Goal: Task Accomplishment & Management: Manage account settings

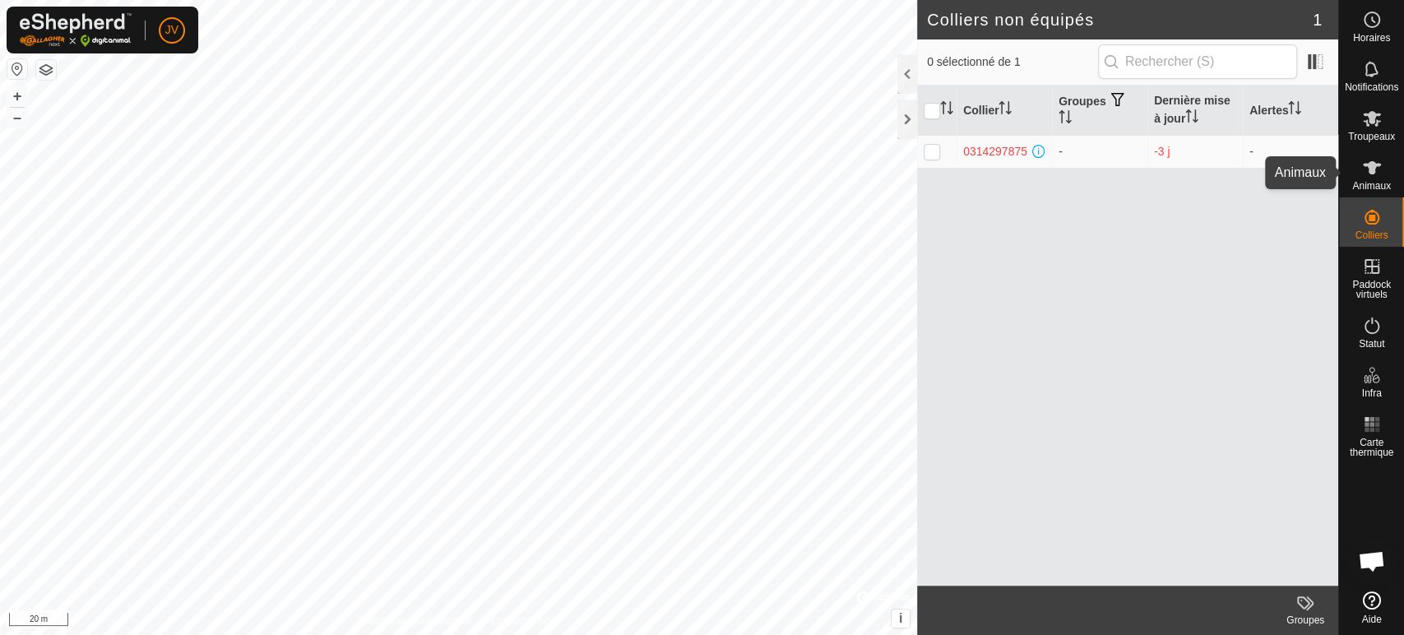
click at [1372, 173] on icon at bounding box center [1372, 167] width 18 height 13
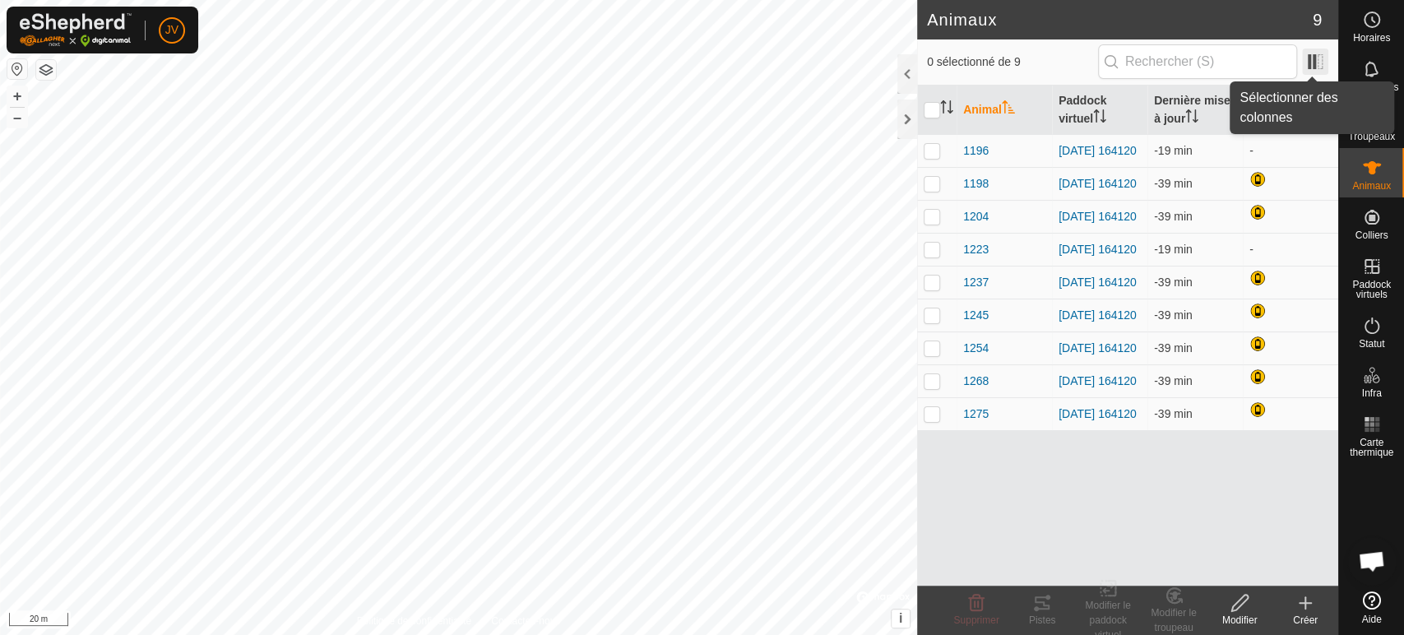
click at [1314, 55] on span at bounding box center [1315, 62] width 26 height 26
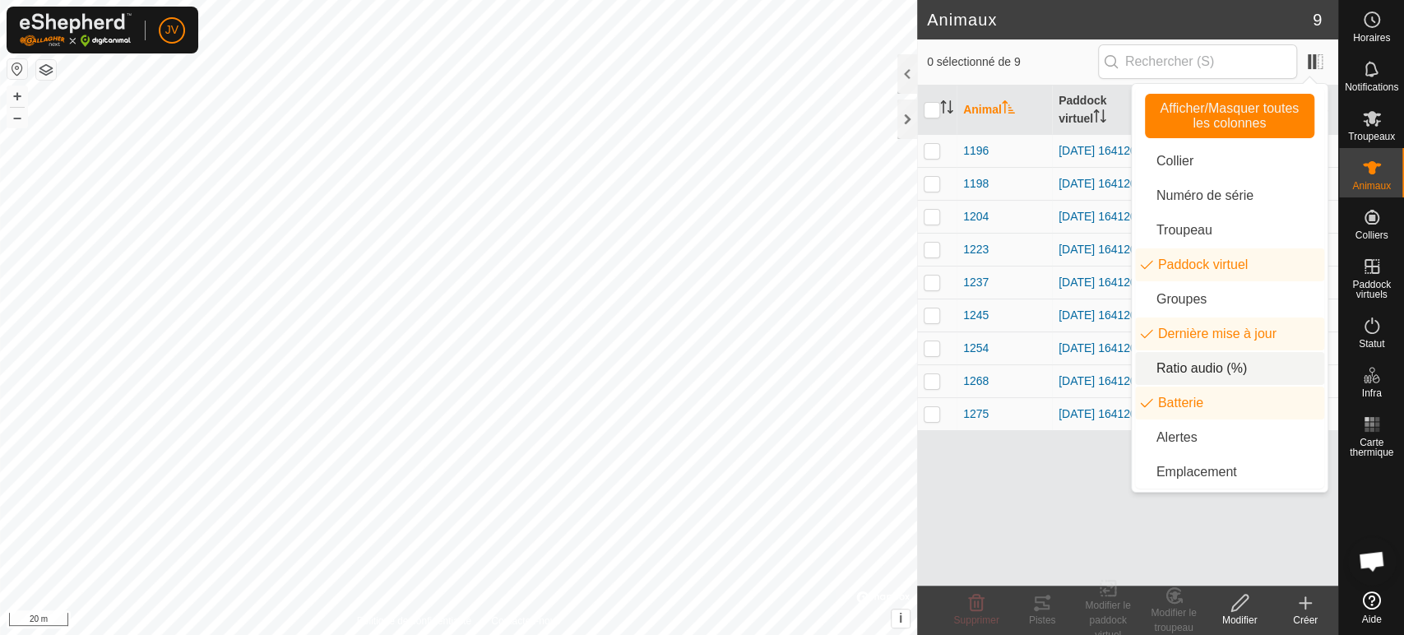
click at [1191, 370] on li "Ratio audio (%)" at bounding box center [1229, 368] width 189 height 33
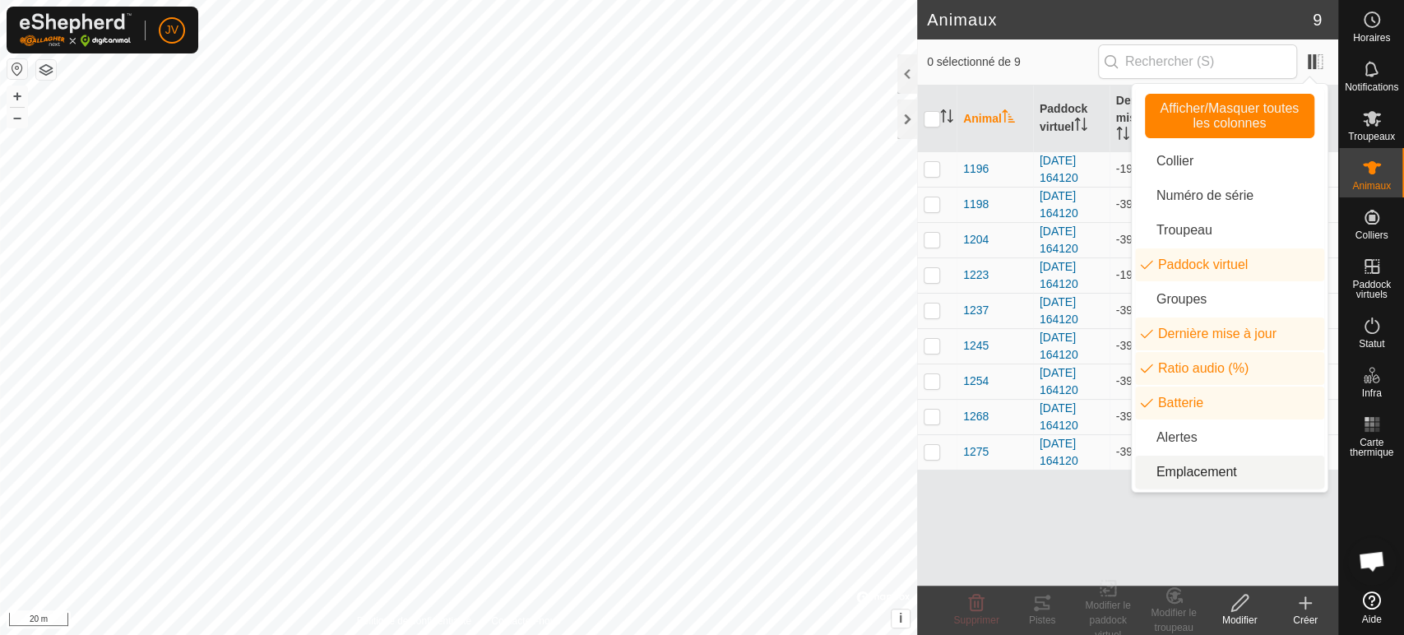
click at [1141, 515] on div "Animal Paddock virtuel Dernière mise à jour Ratio audio (%) Batterie 1196 [DATE…" at bounding box center [1127, 336] width 421 height 500
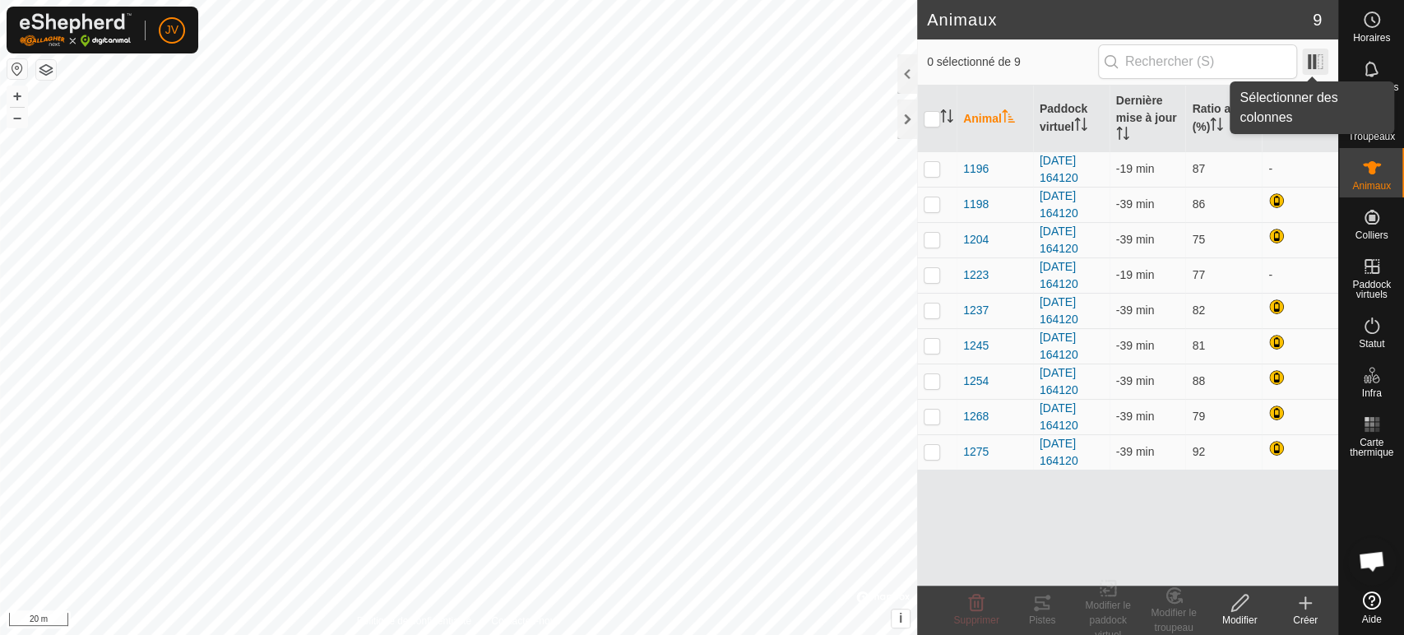
click at [1312, 59] on span at bounding box center [1315, 62] width 26 height 26
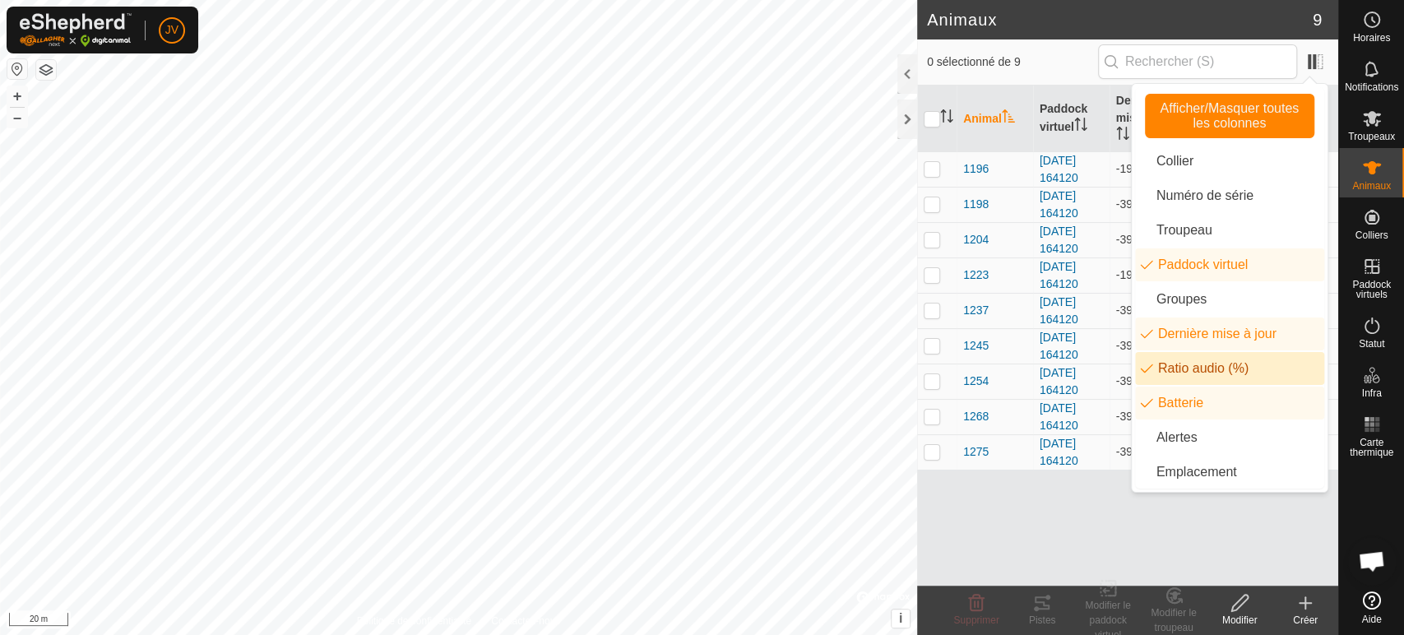
click at [1191, 363] on li "Ratio audio (%)" at bounding box center [1229, 368] width 189 height 33
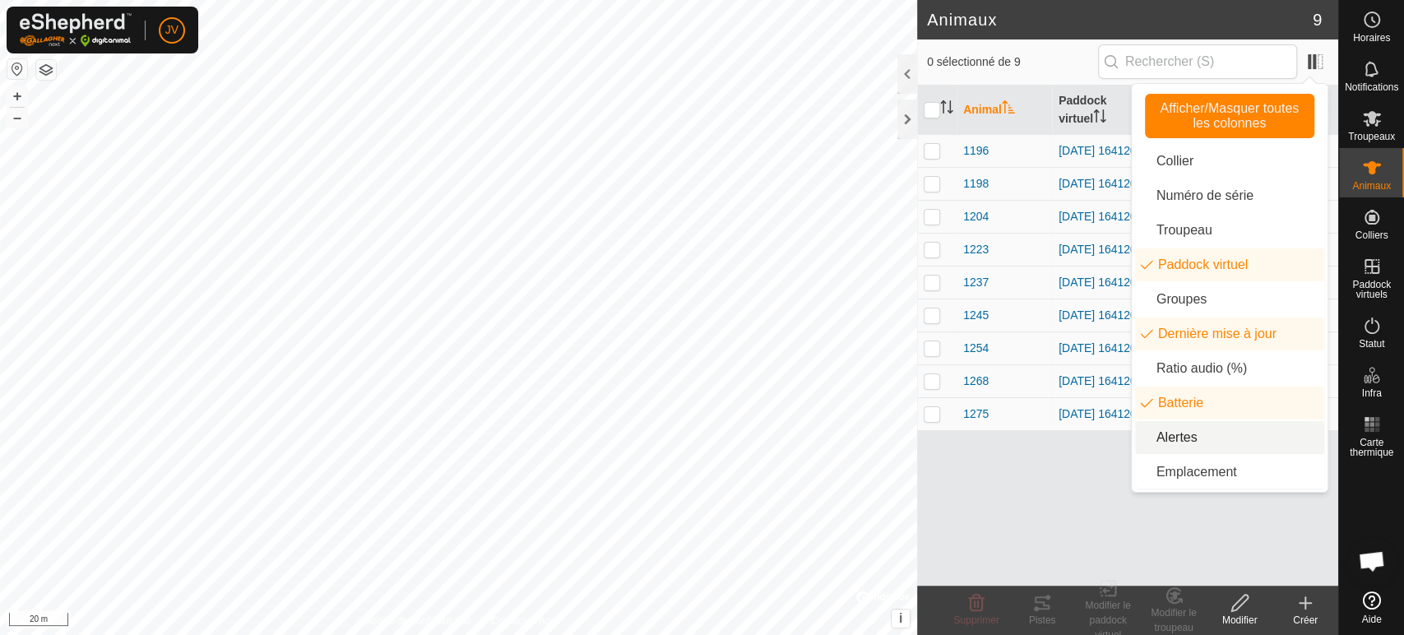
click at [1159, 442] on li "Alertes" at bounding box center [1229, 437] width 189 height 33
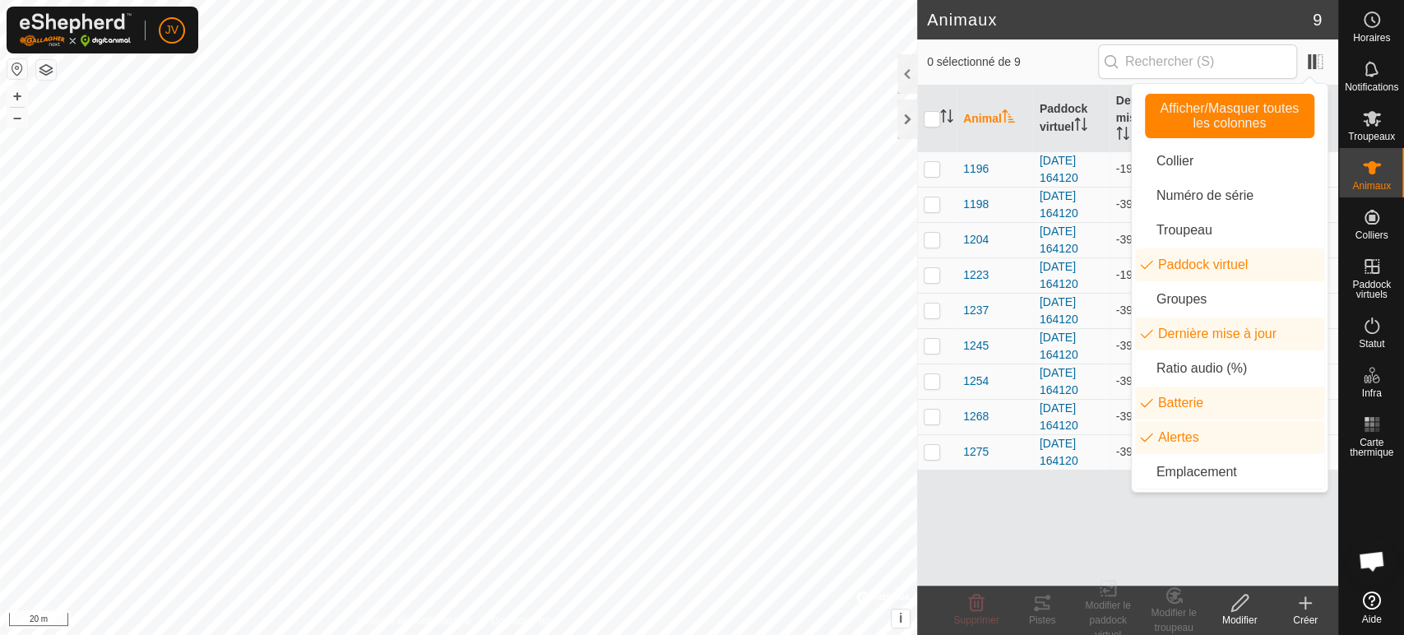
click at [1148, 544] on div "Animal Paddock virtuel Dernière mise à jour Batterie Alertes 1196 [DATE] 164120…" at bounding box center [1127, 336] width 421 height 500
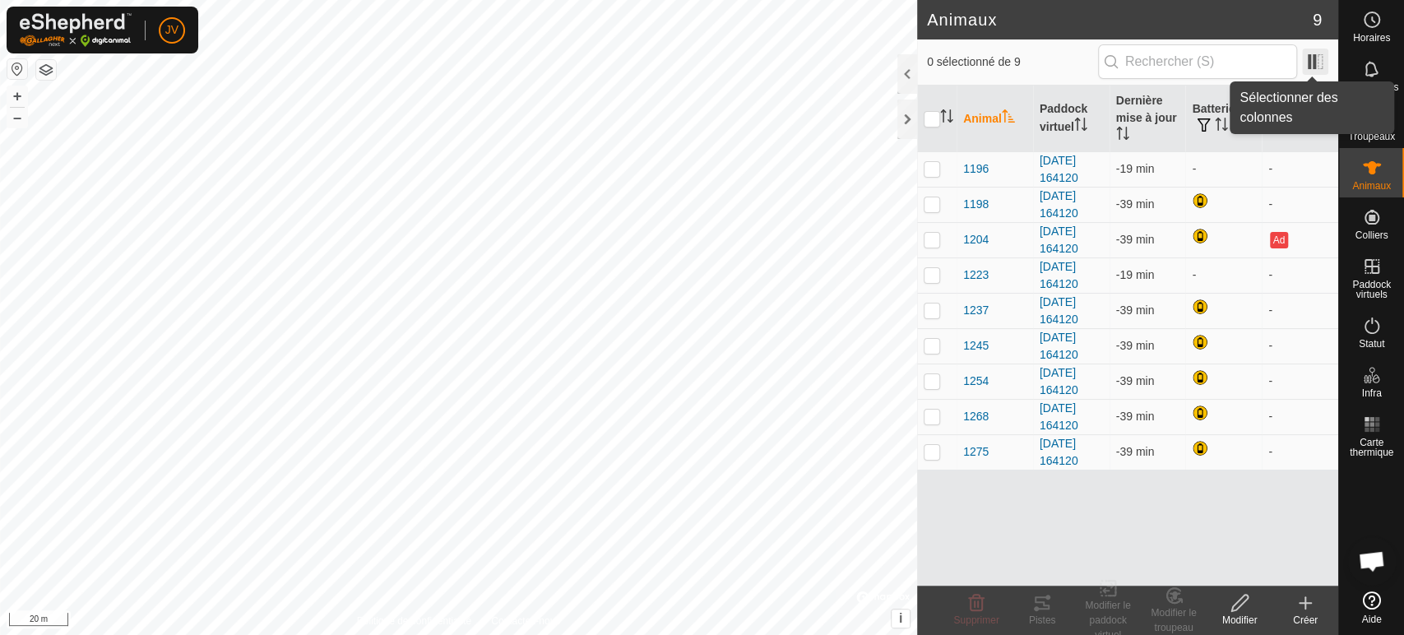
click at [1309, 52] on span at bounding box center [1315, 62] width 26 height 26
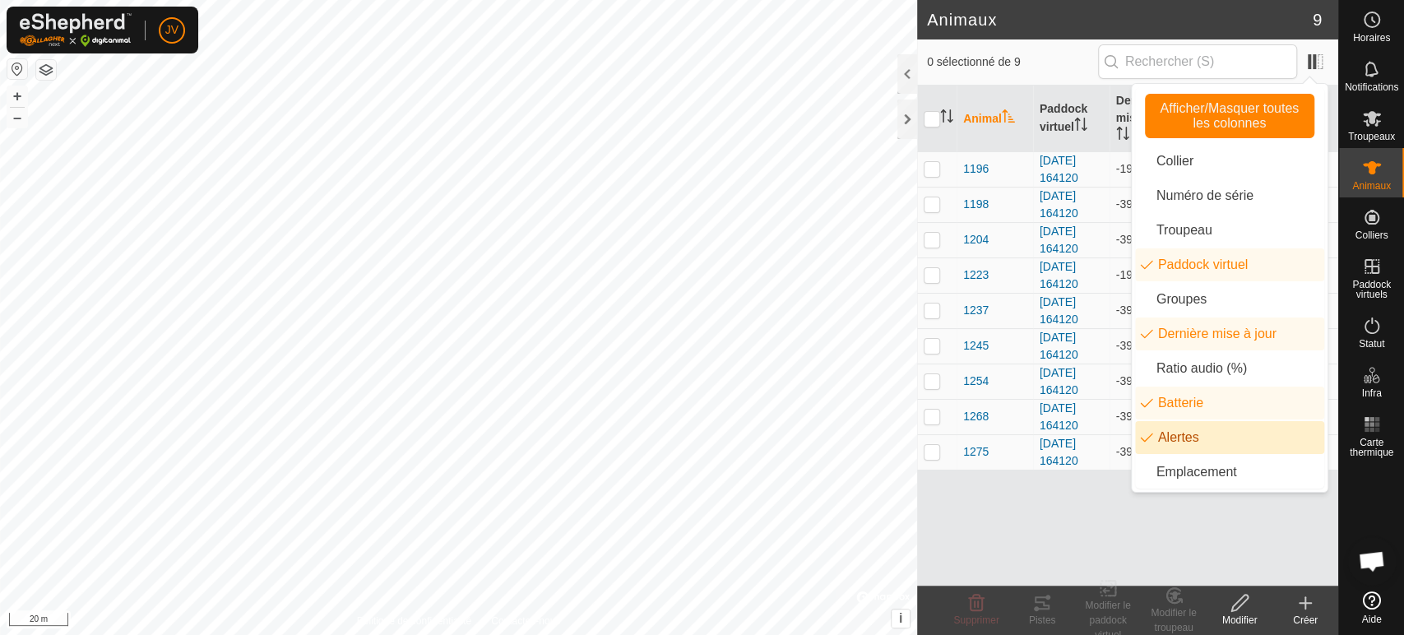
click at [1176, 437] on li "Alertes" at bounding box center [1229, 437] width 189 height 33
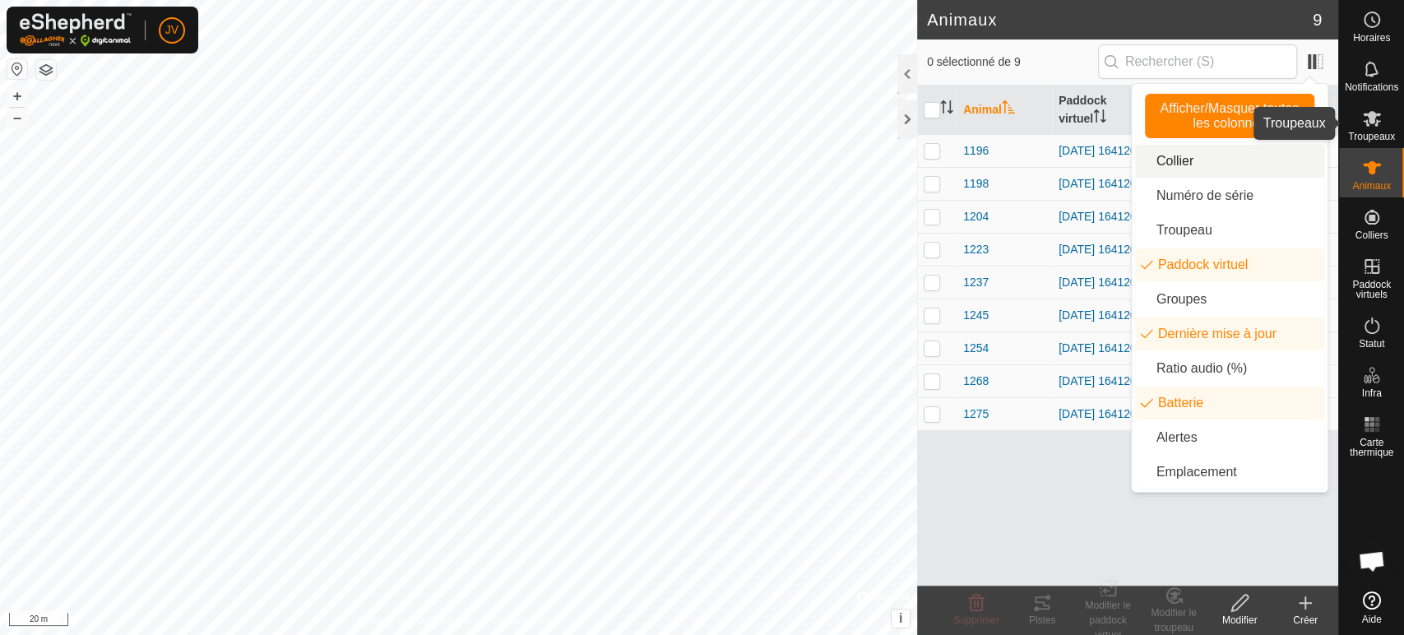
click at [1378, 127] on icon at bounding box center [1372, 119] width 20 height 20
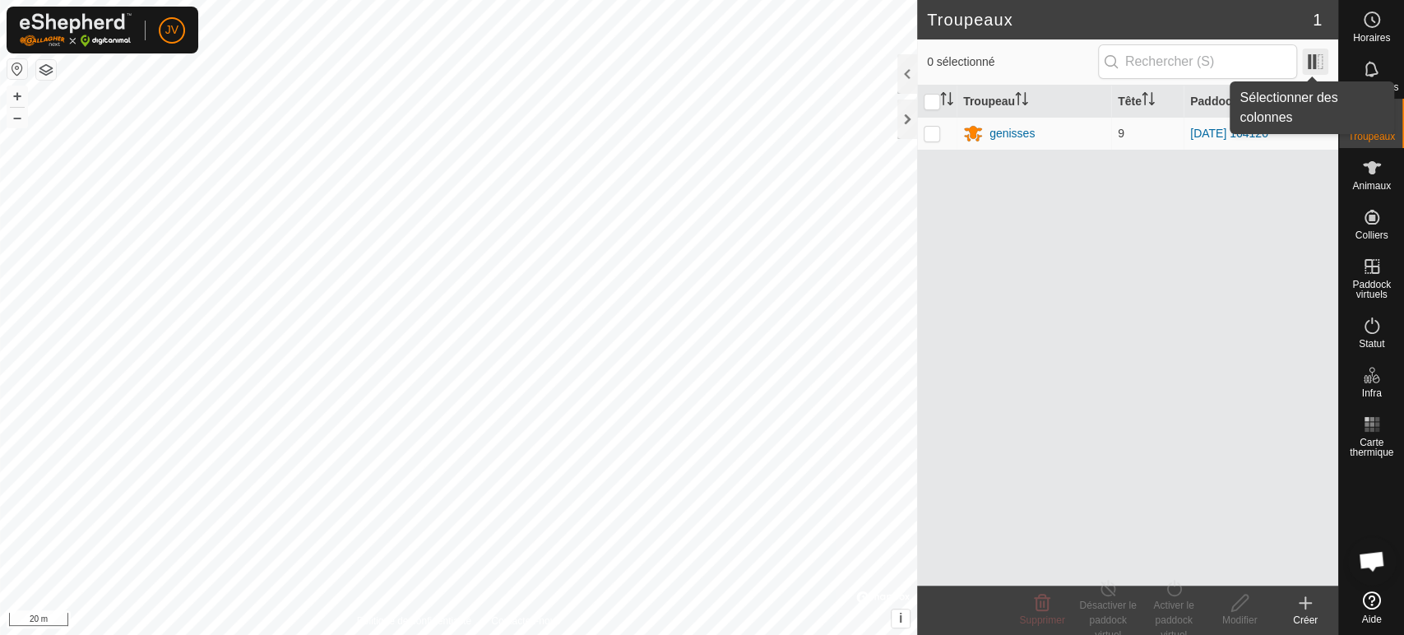
click at [1321, 62] on span at bounding box center [1315, 62] width 26 height 26
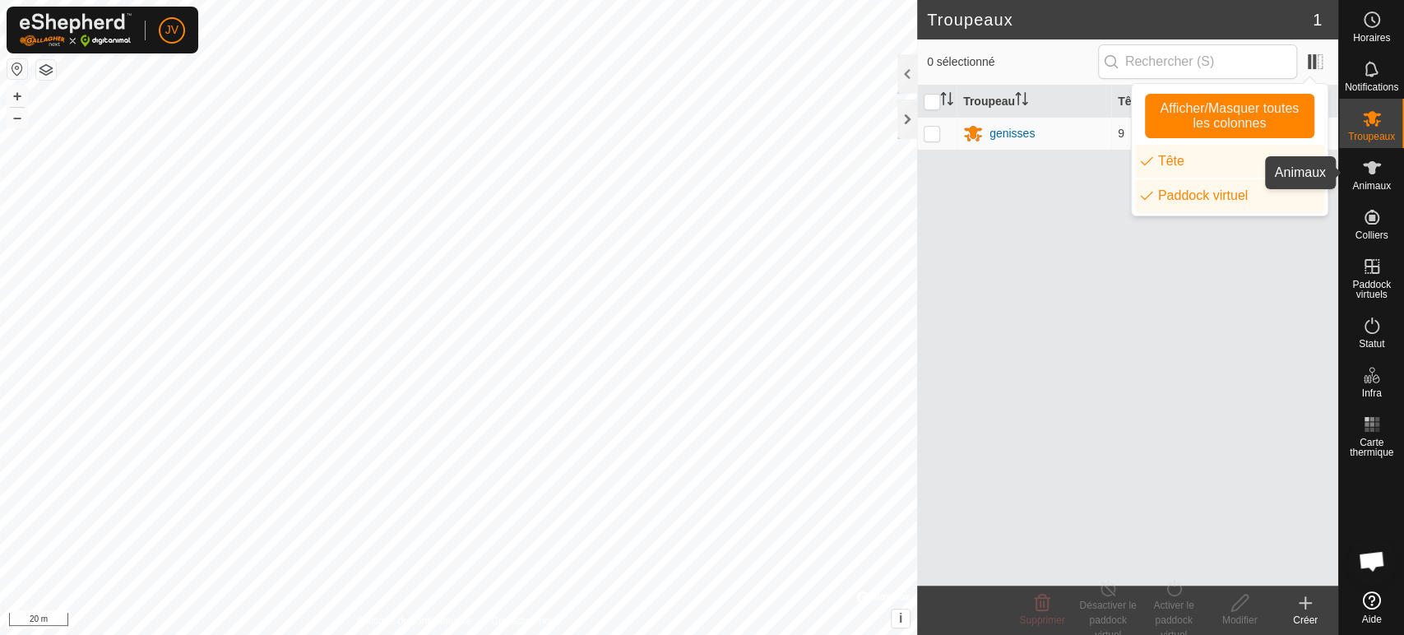
click at [1379, 173] on icon at bounding box center [1372, 168] width 20 height 20
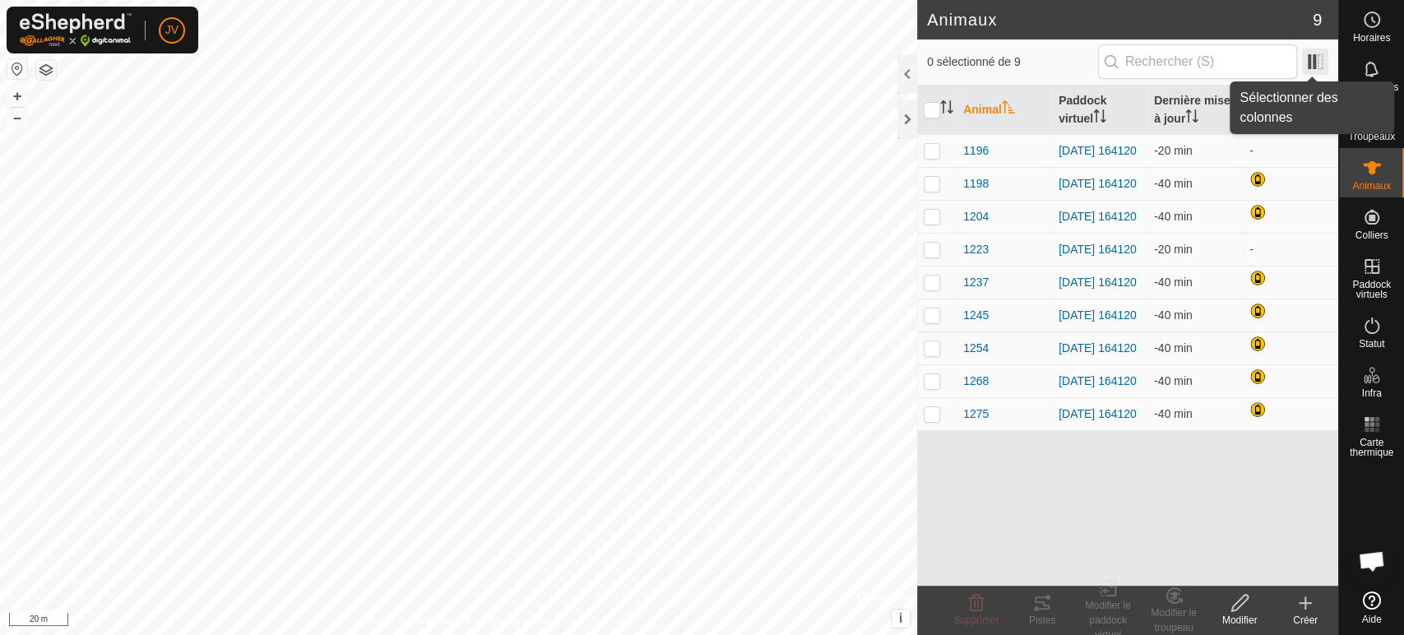
click at [1323, 59] on span at bounding box center [1315, 62] width 26 height 26
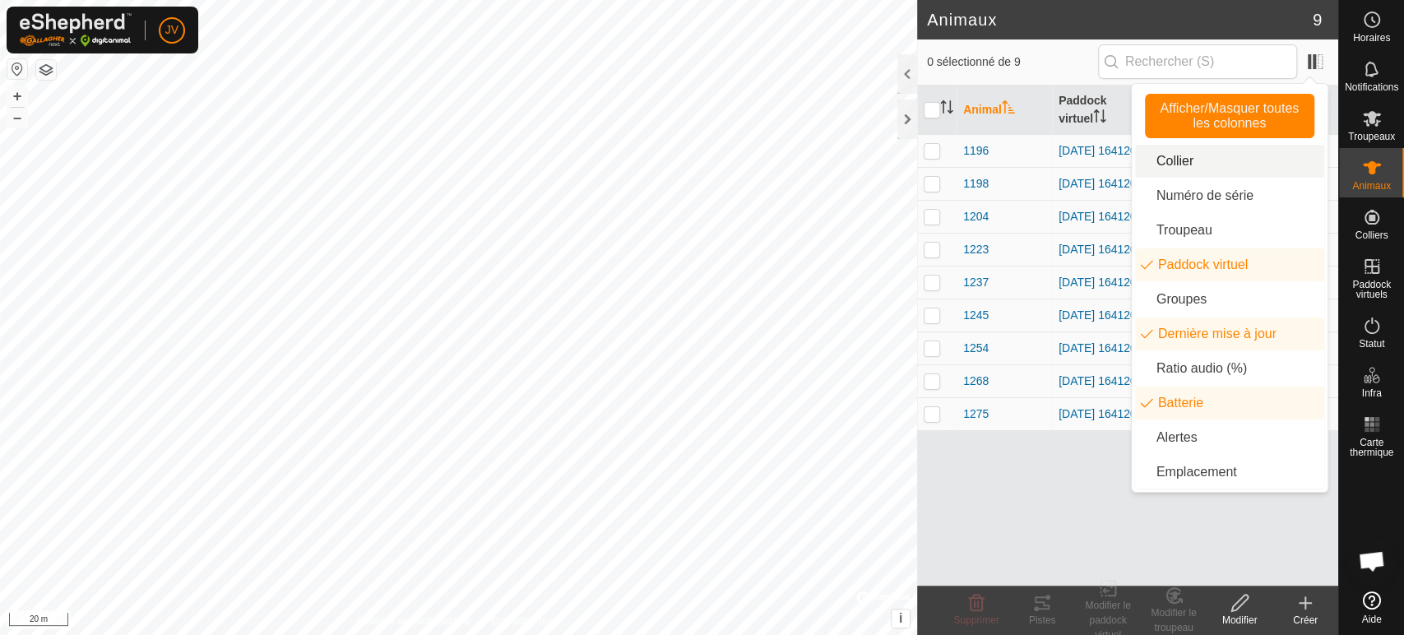
click at [1178, 164] on li "Collier" at bounding box center [1229, 161] width 189 height 33
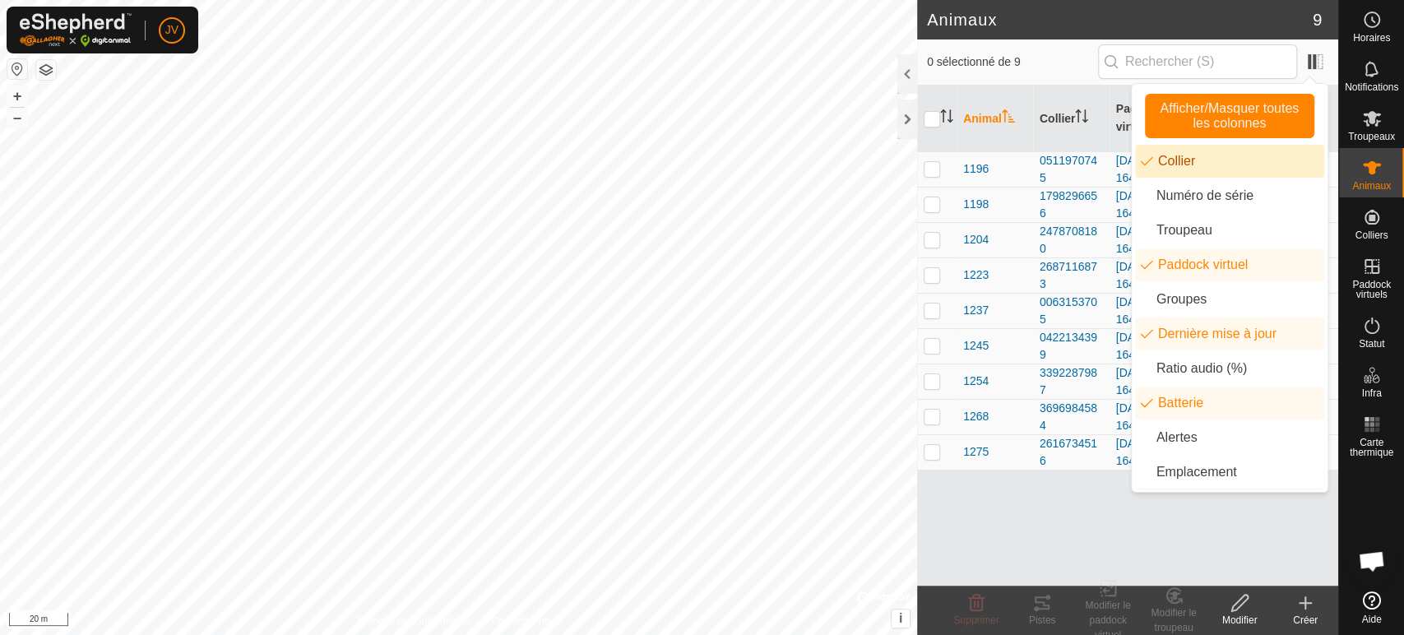
click at [1178, 164] on li "Collier" at bounding box center [1229, 161] width 189 height 33
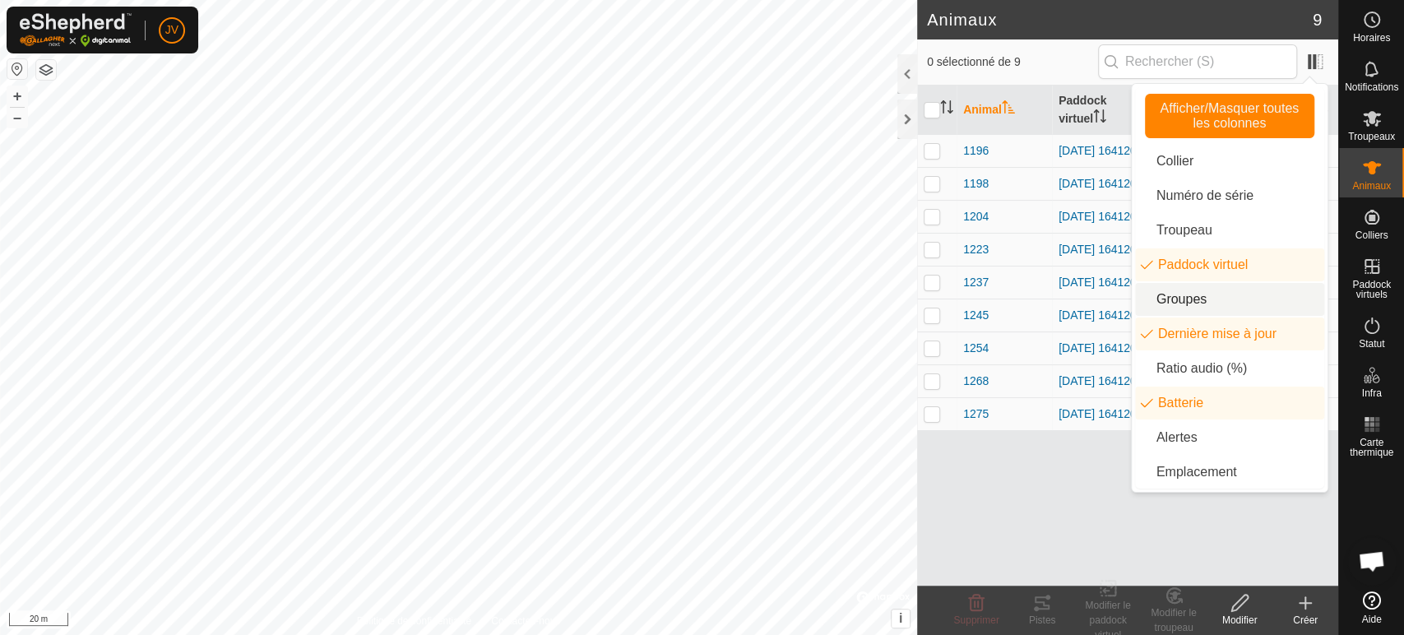
click at [1210, 297] on li "Groupes" at bounding box center [1229, 299] width 189 height 33
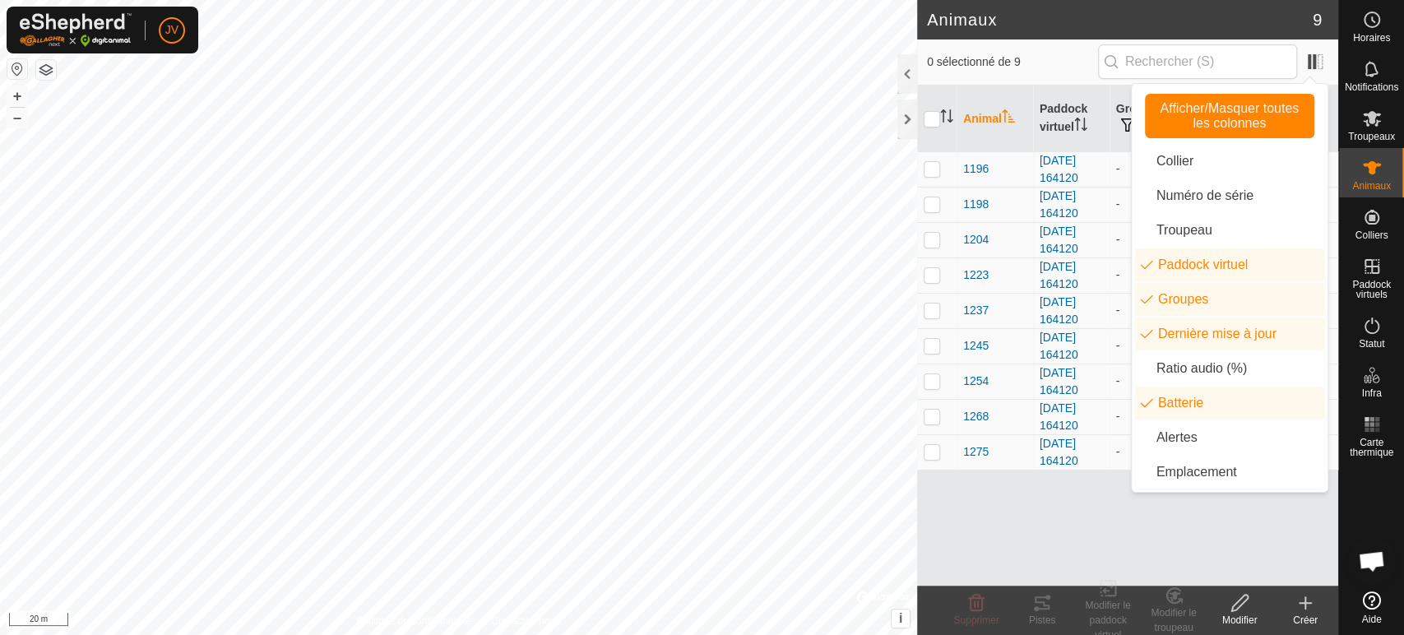
click at [1096, 498] on div "Animal Paddock virtuel Groupes Dernière mise à jour Batterie 1196 [DATE] 164120…" at bounding box center [1127, 336] width 421 height 500
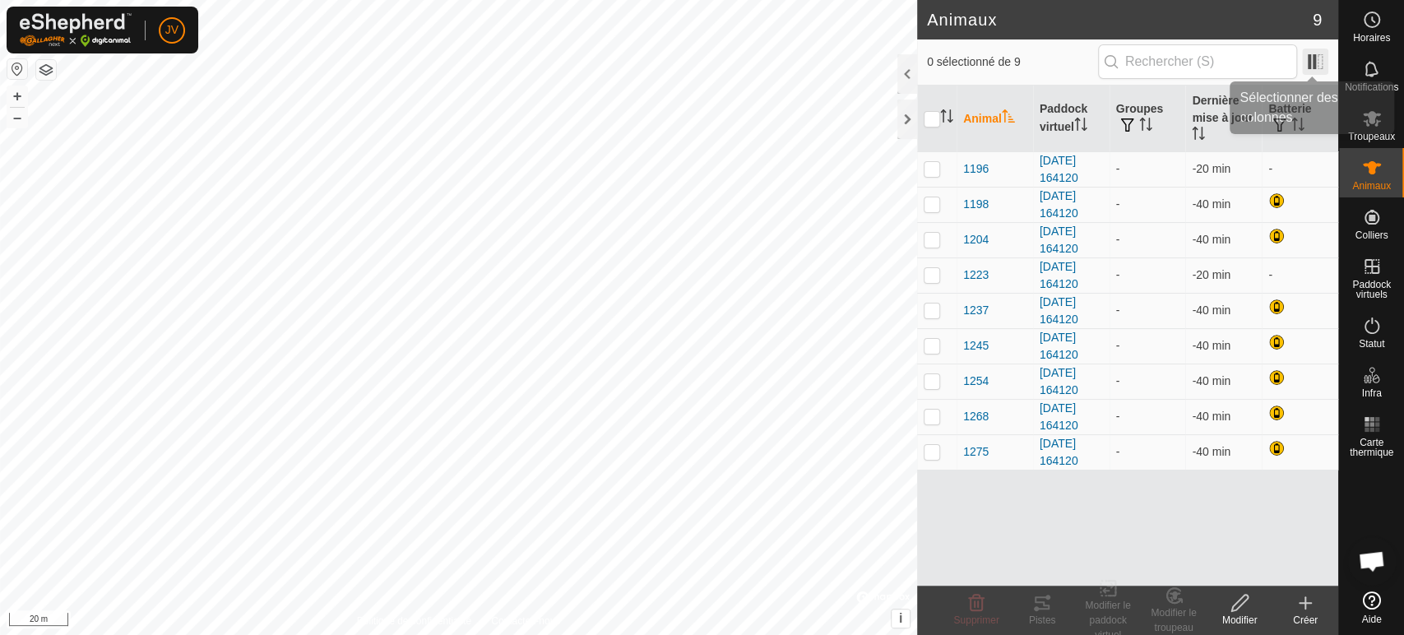
click at [1316, 54] on span at bounding box center [1315, 62] width 26 height 26
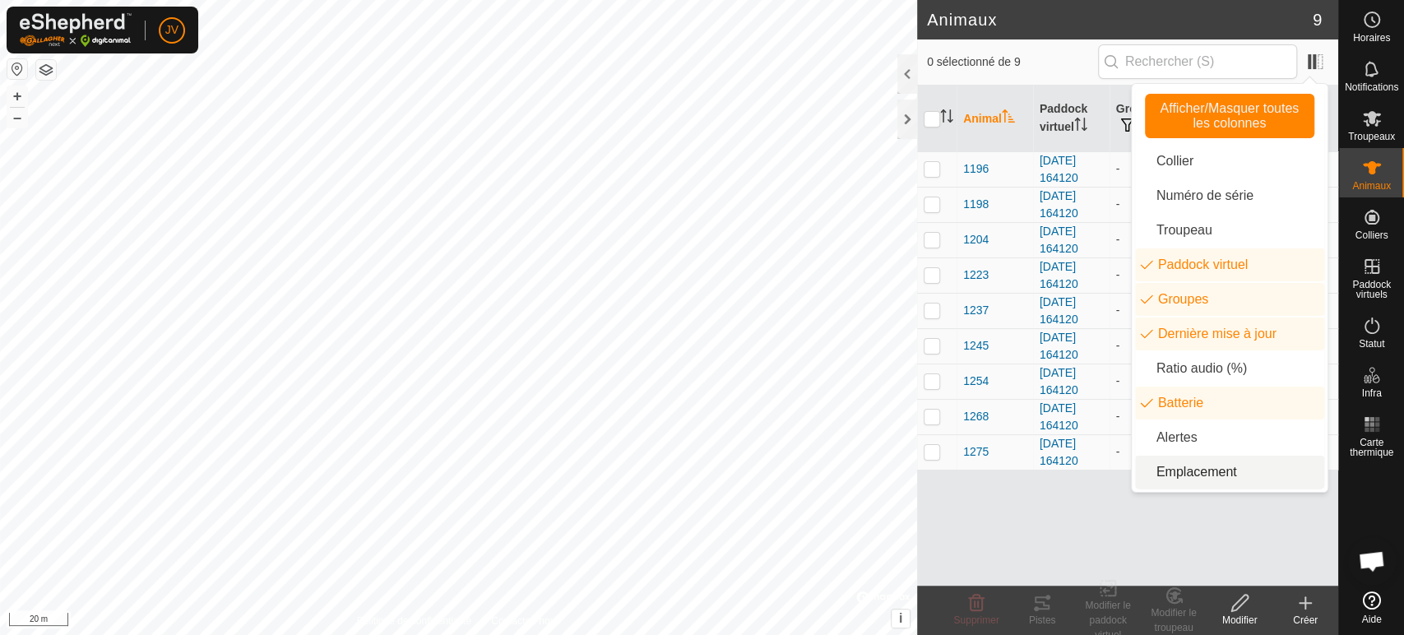
click at [1204, 476] on li "Emplacement" at bounding box center [1229, 472] width 189 height 33
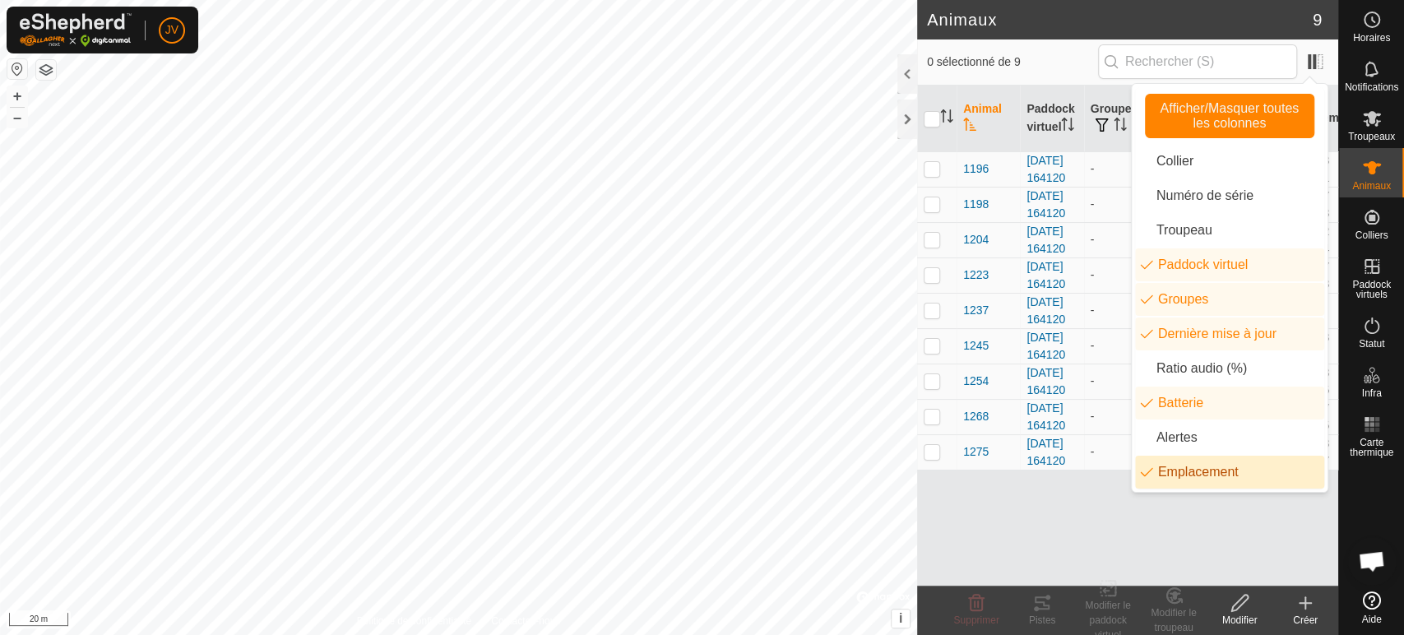
click at [1217, 472] on li "Emplacement" at bounding box center [1229, 472] width 189 height 33
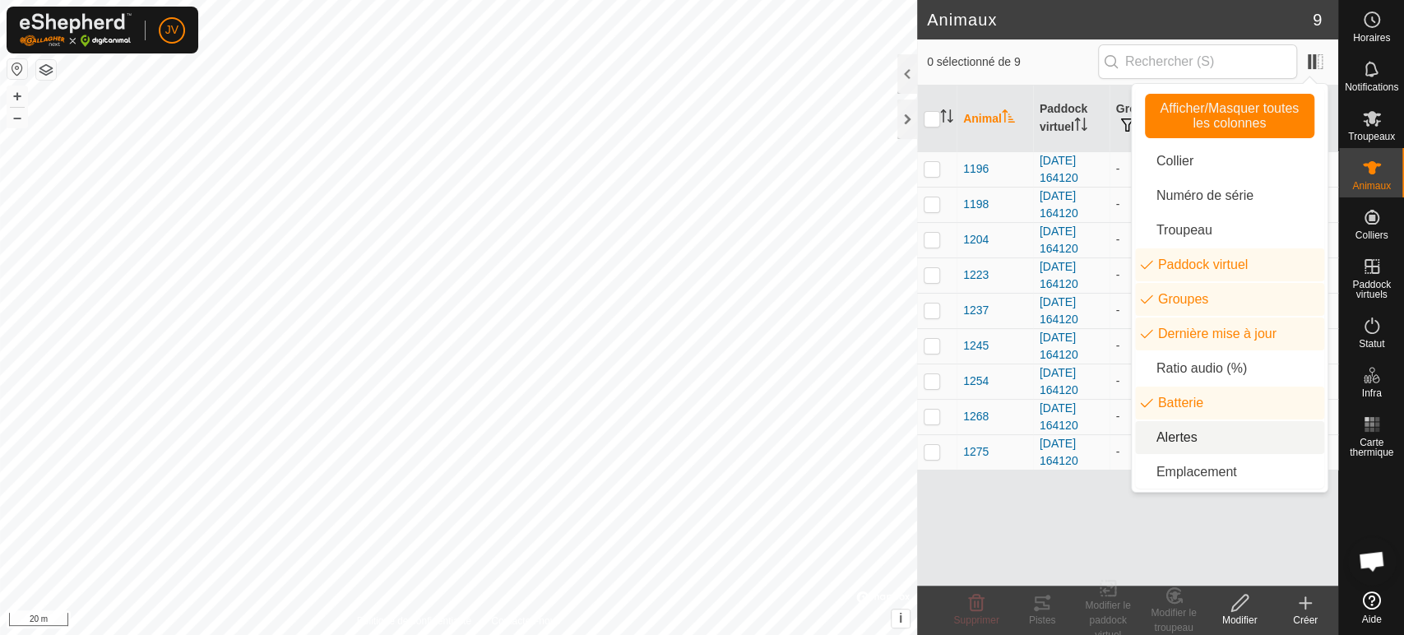
click at [1183, 442] on li "Alertes" at bounding box center [1229, 437] width 189 height 33
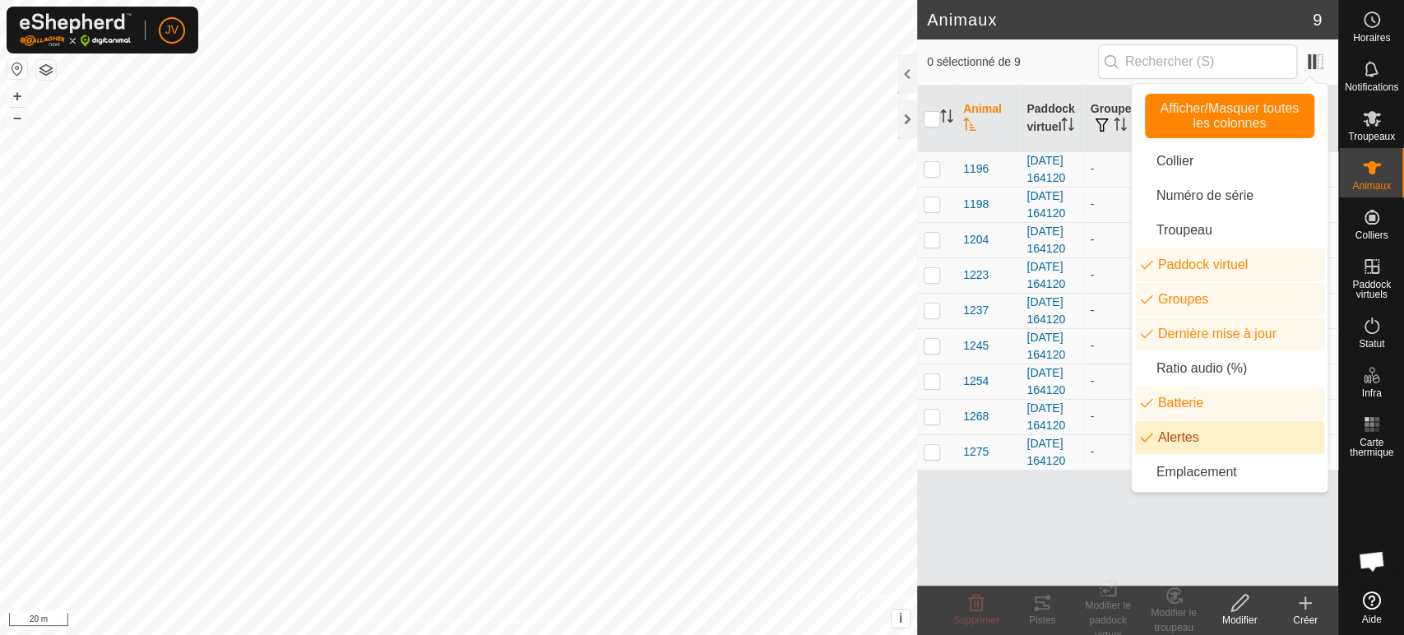
click at [1196, 438] on li "Alertes" at bounding box center [1229, 437] width 189 height 33
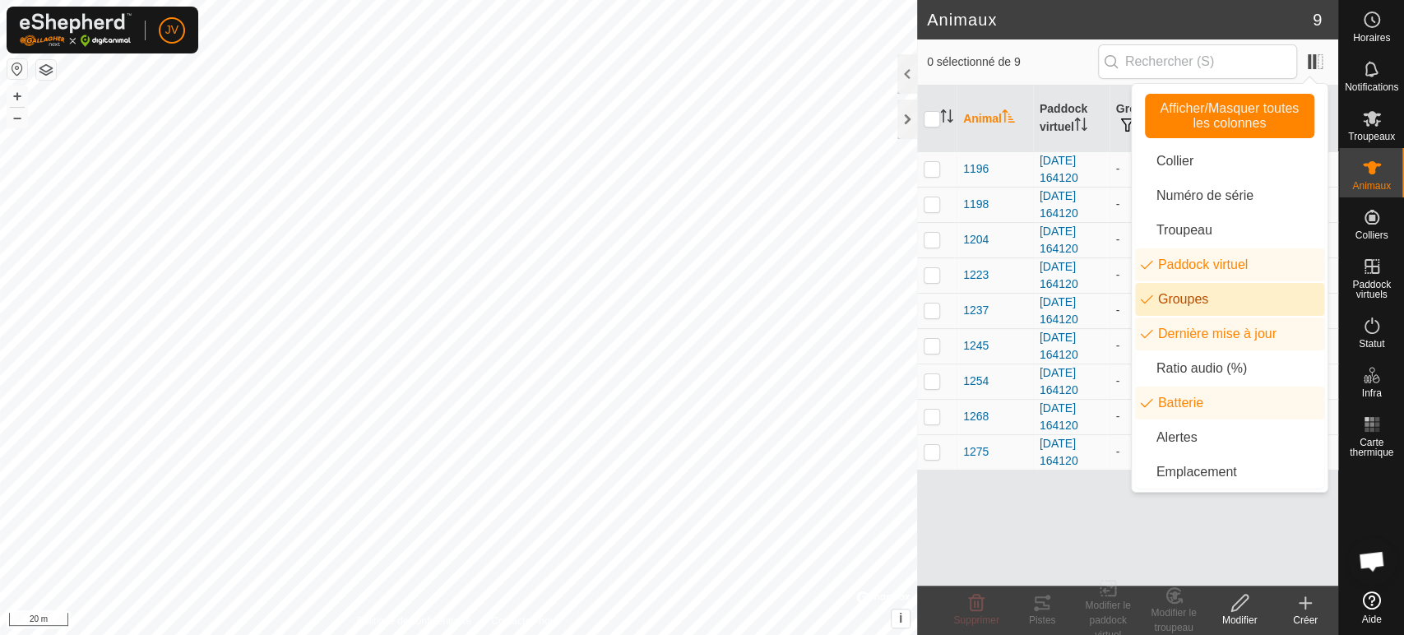
click at [1188, 292] on li "Groupes" at bounding box center [1229, 299] width 189 height 33
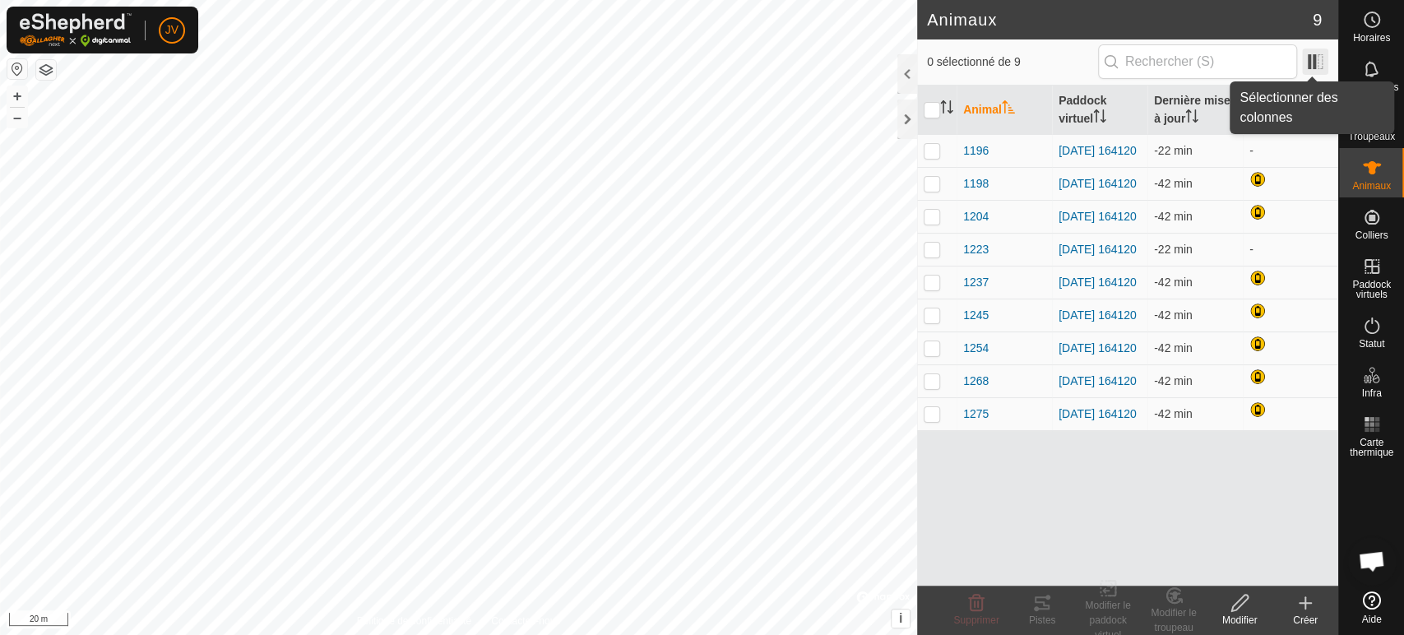
click at [1318, 55] on span at bounding box center [1315, 62] width 26 height 26
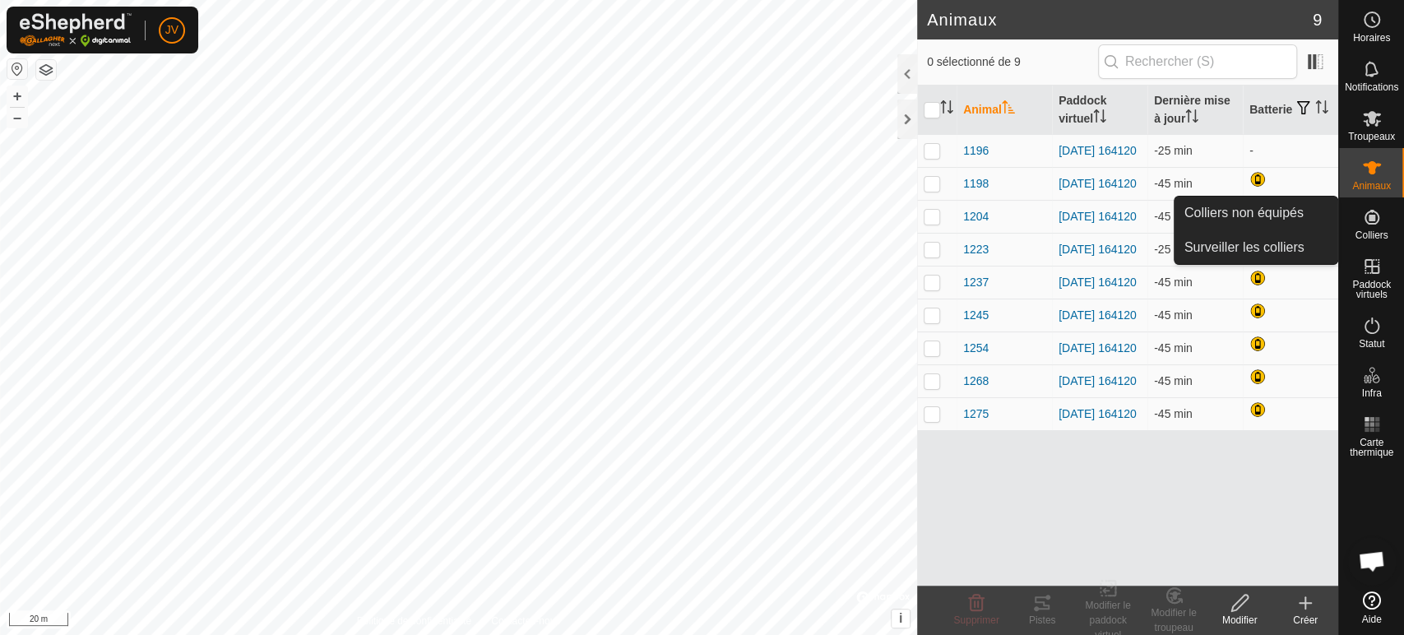
click at [1366, 224] on icon at bounding box center [1372, 217] width 20 height 20
click at [1275, 215] on link "Colliers non équipés" at bounding box center [1255, 213] width 163 height 33
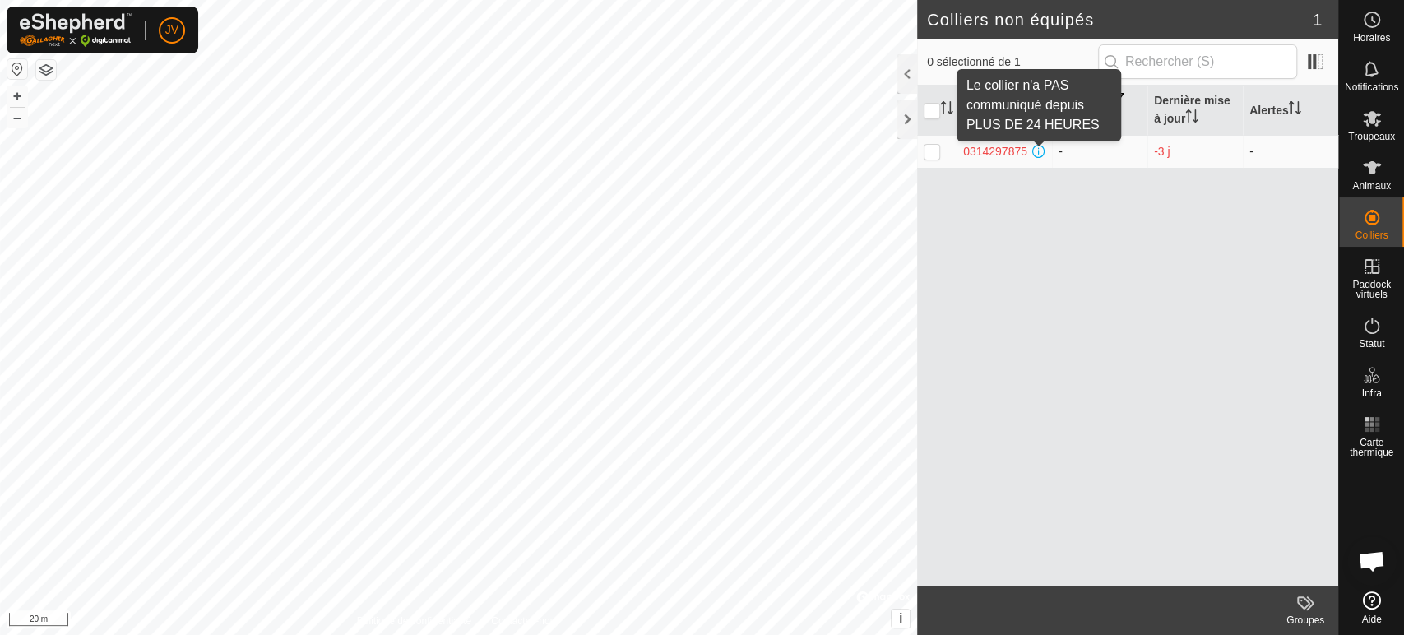
click at [1040, 154] on span at bounding box center [1038, 151] width 13 height 13
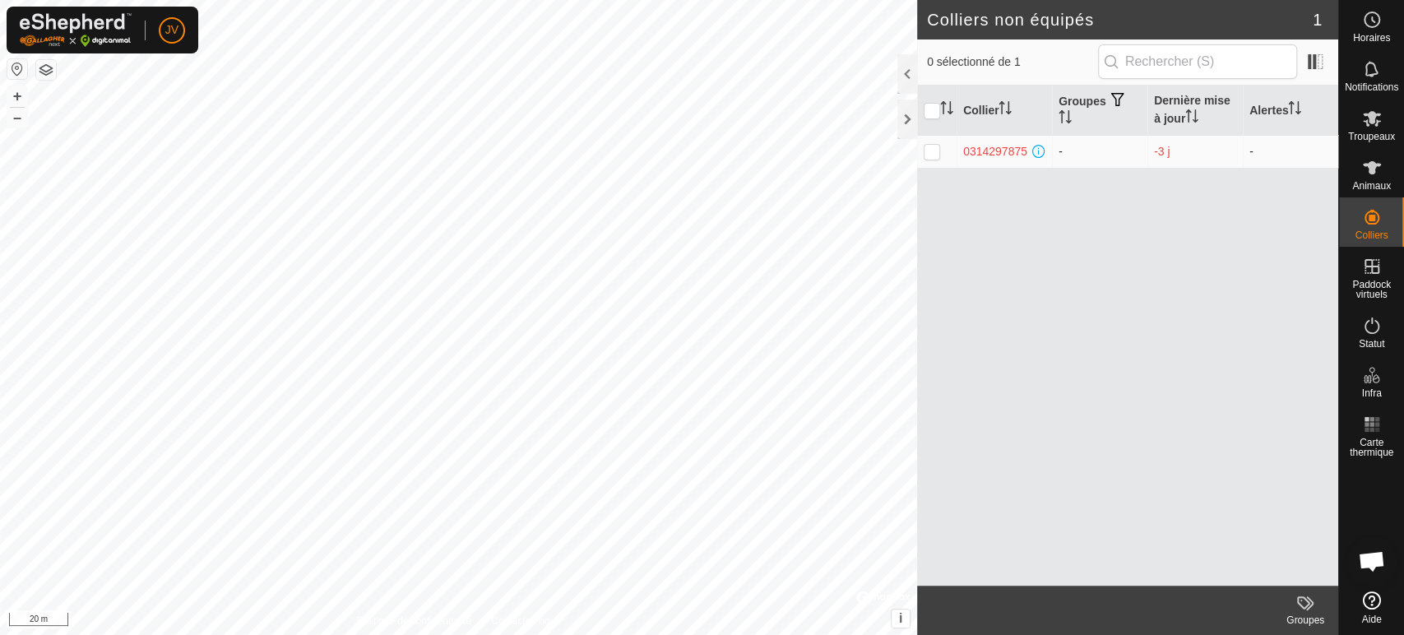
click at [928, 157] on td at bounding box center [936, 151] width 39 height 33
checkbox input "true"
click at [927, 156] on p-checkbox at bounding box center [931, 151] width 16 height 13
checkbox input "false"
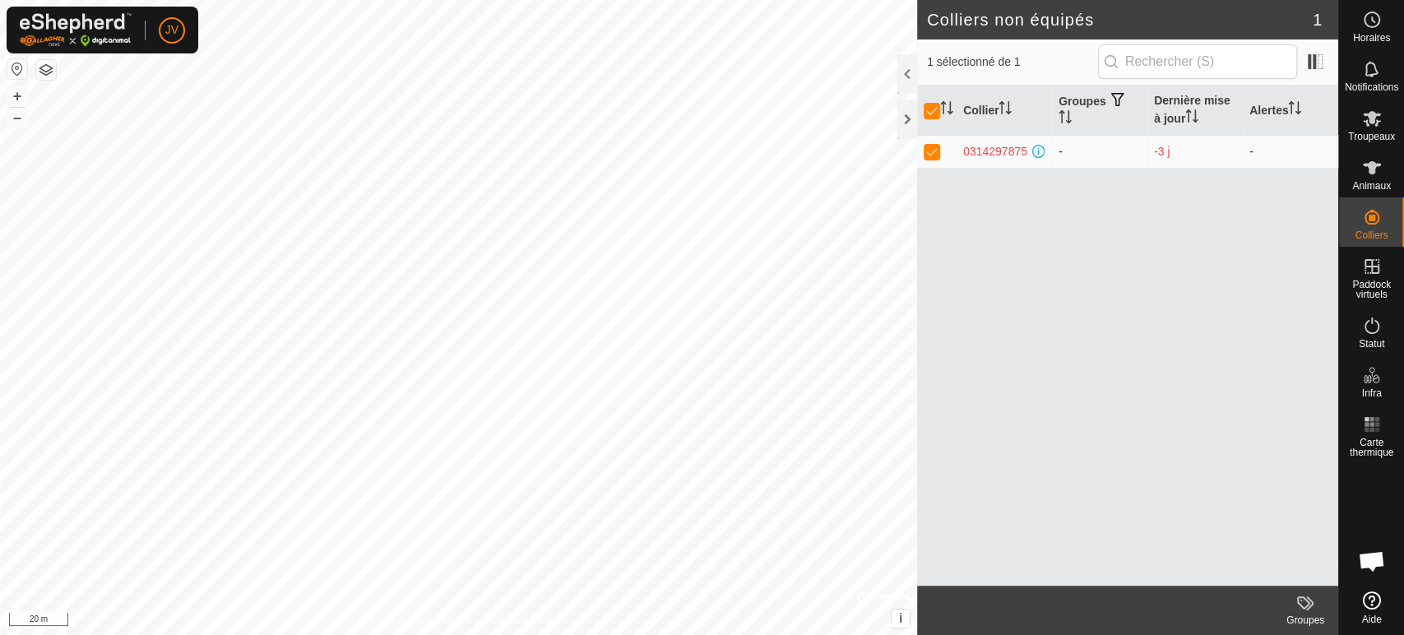
checkbox input "false"
click at [511, 634] on html "JV Horaires Notifications Troupeaux Animaux Colliers Paddock virtuels Statut In…" at bounding box center [702, 317] width 1404 height 635
click at [1368, 176] on icon at bounding box center [1372, 168] width 20 height 20
